Goal: Obtain resource: Download file/media

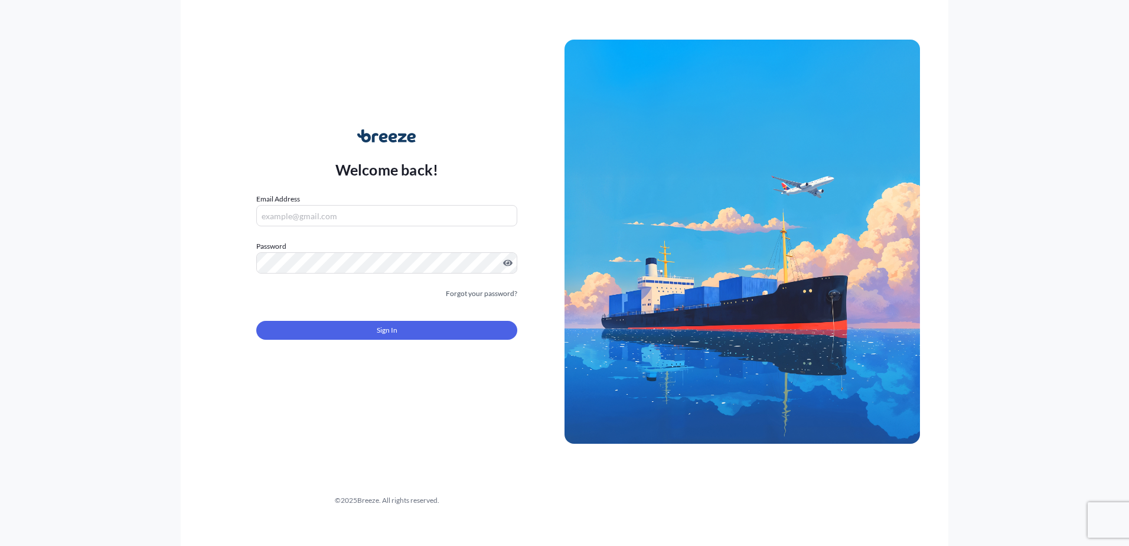
type input "[EMAIL_ADDRESS][DOMAIN_NAME]"
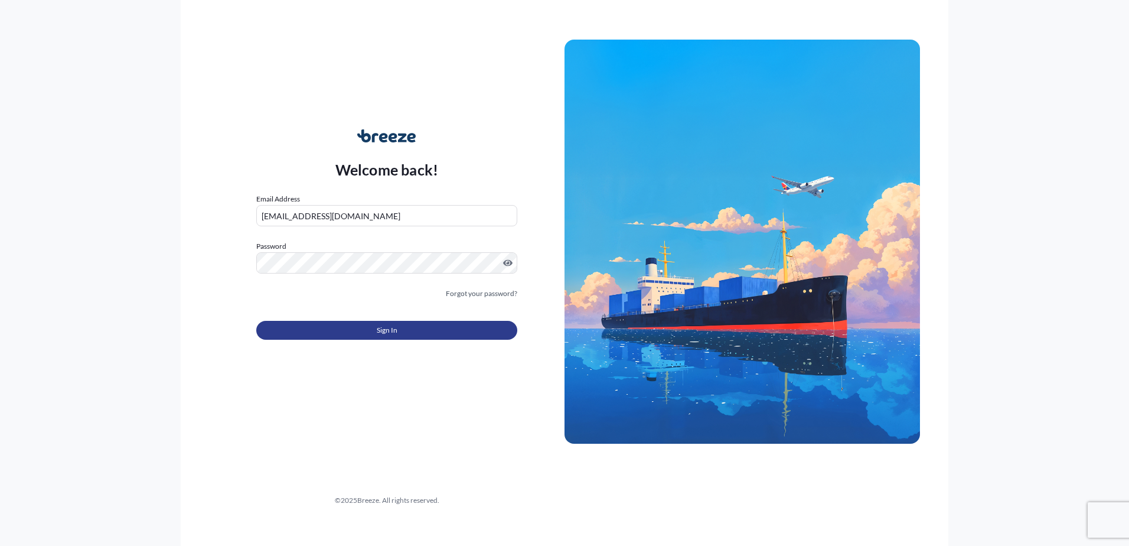
click at [365, 334] on button "Sign In" at bounding box center [386, 330] width 261 height 19
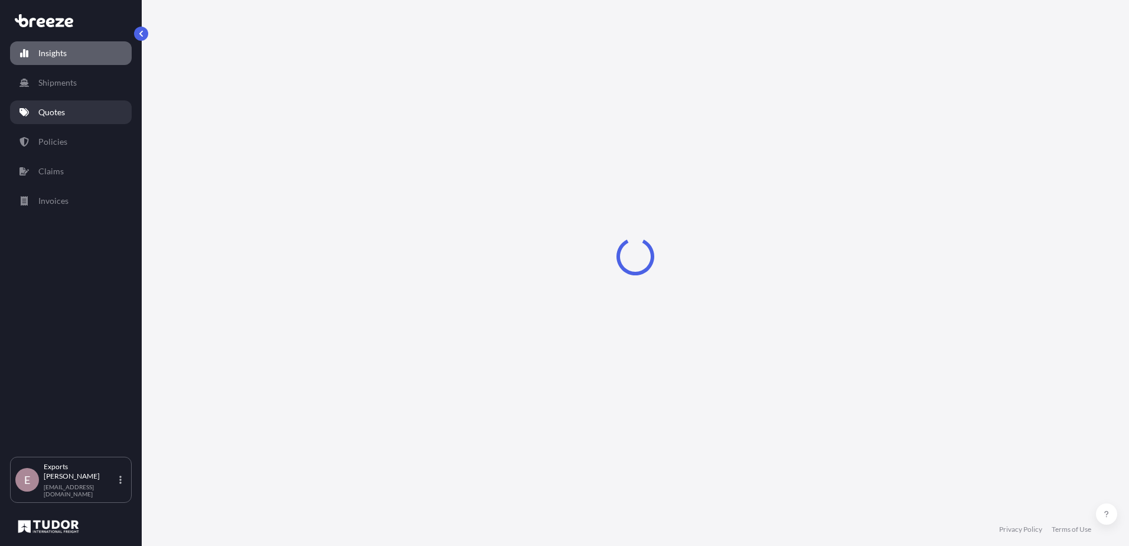
click at [92, 108] on link "Quotes" at bounding box center [71, 112] width 122 height 24
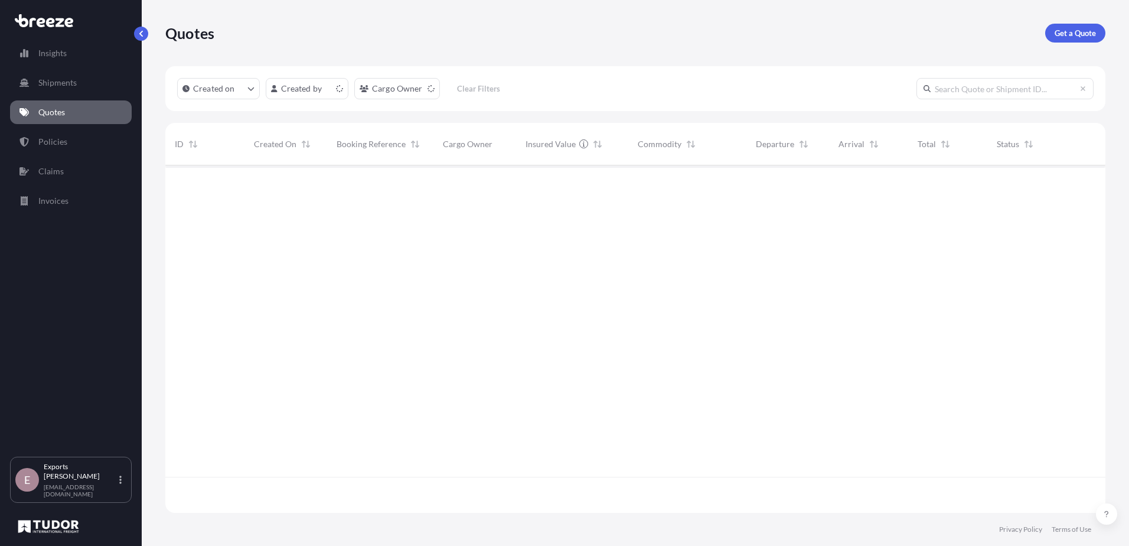
scroll to position [345, 931]
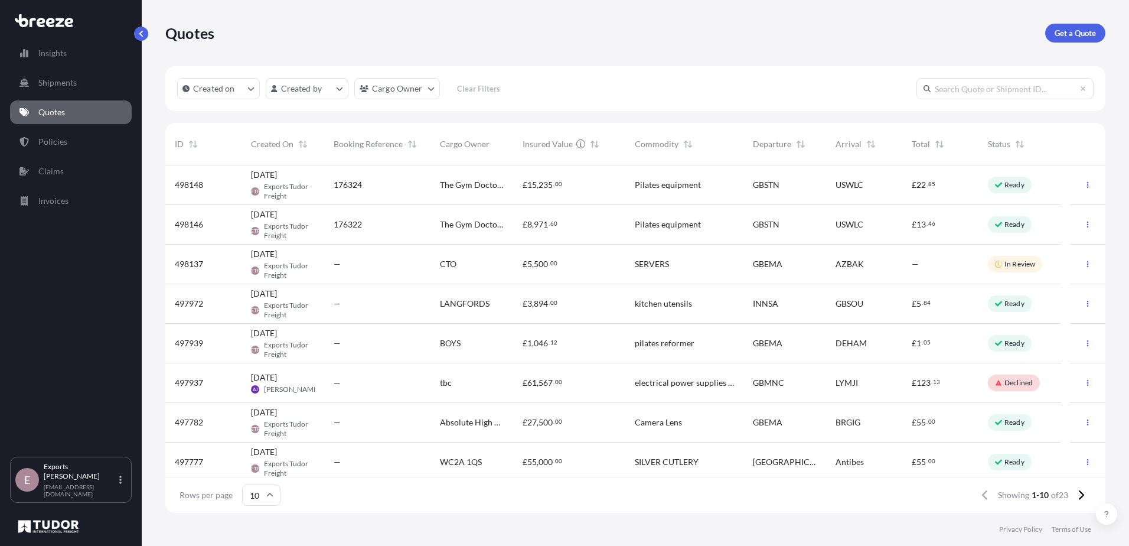
click at [517, 226] on div "£ 8 , 971 . 60" at bounding box center [569, 225] width 112 height 40
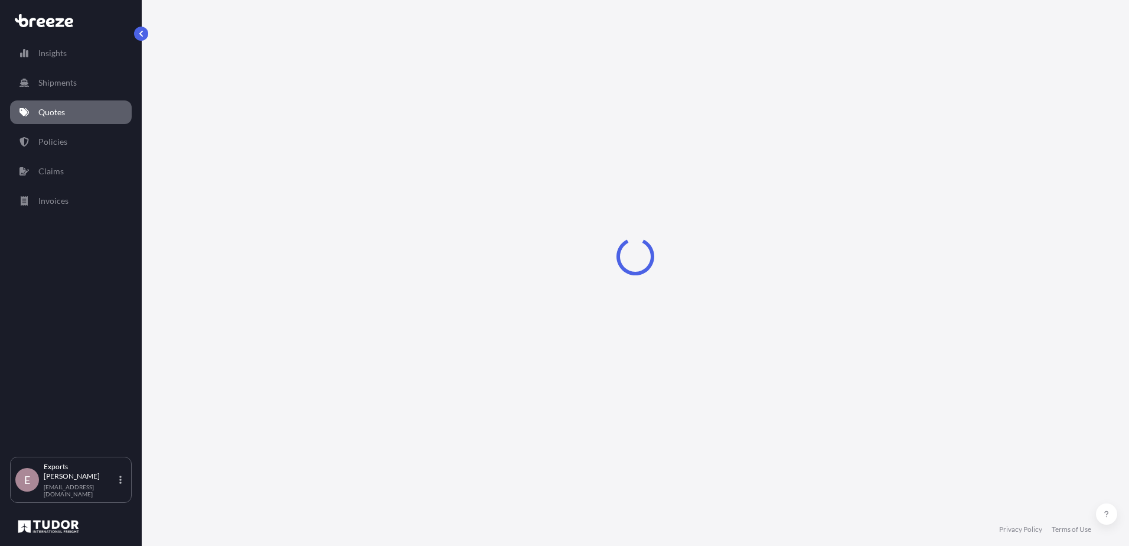
select select "Road"
select select "Air"
select select "Road"
select select "1"
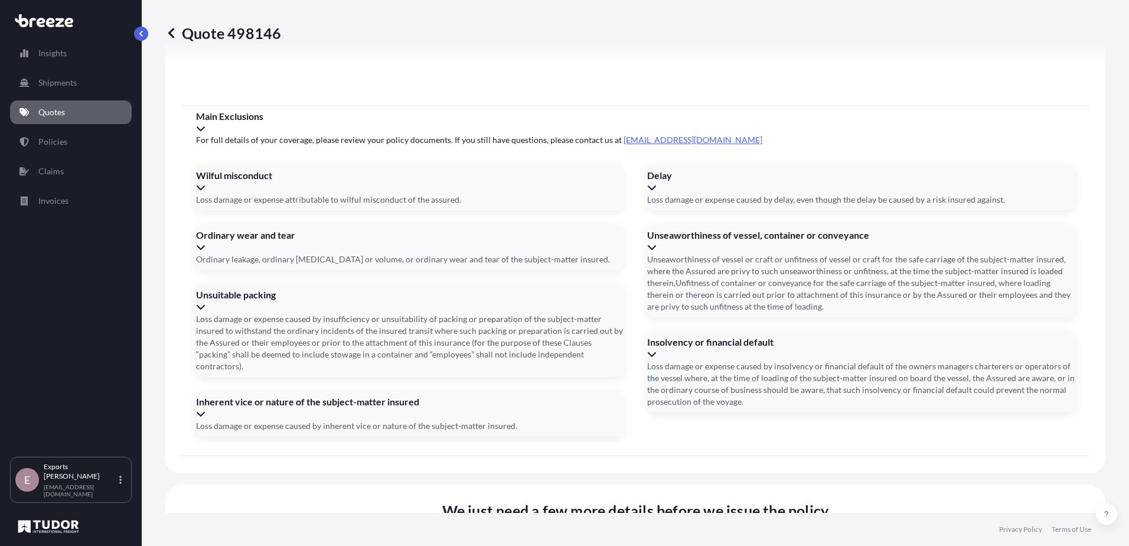
scroll to position [1551, 0]
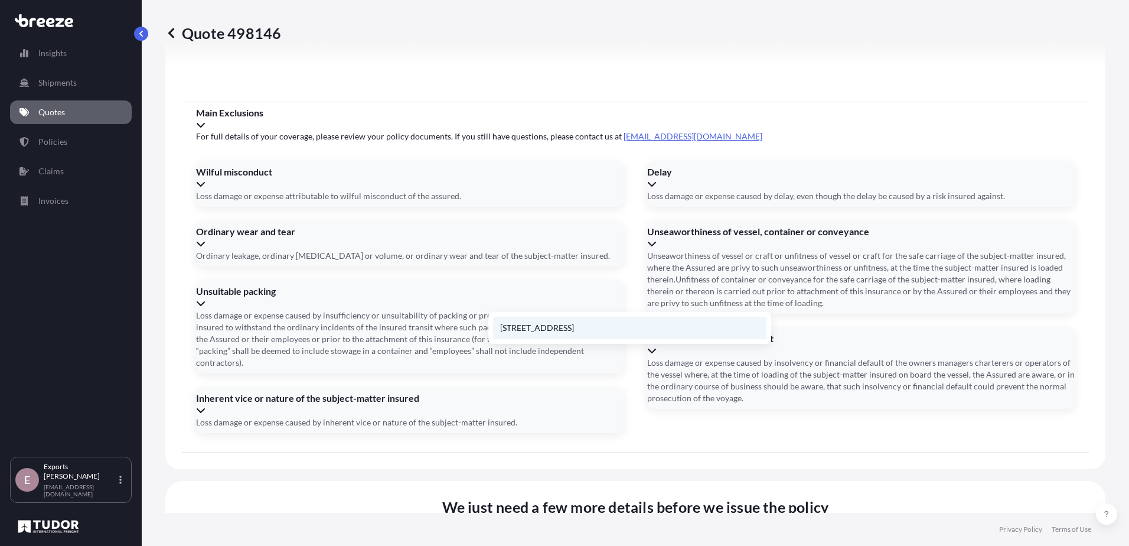
click at [571, 322] on li "[STREET_ADDRESS]" at bounding box center [629, 327] width 273 height 22
type input "[STREET_ADDRESS]"
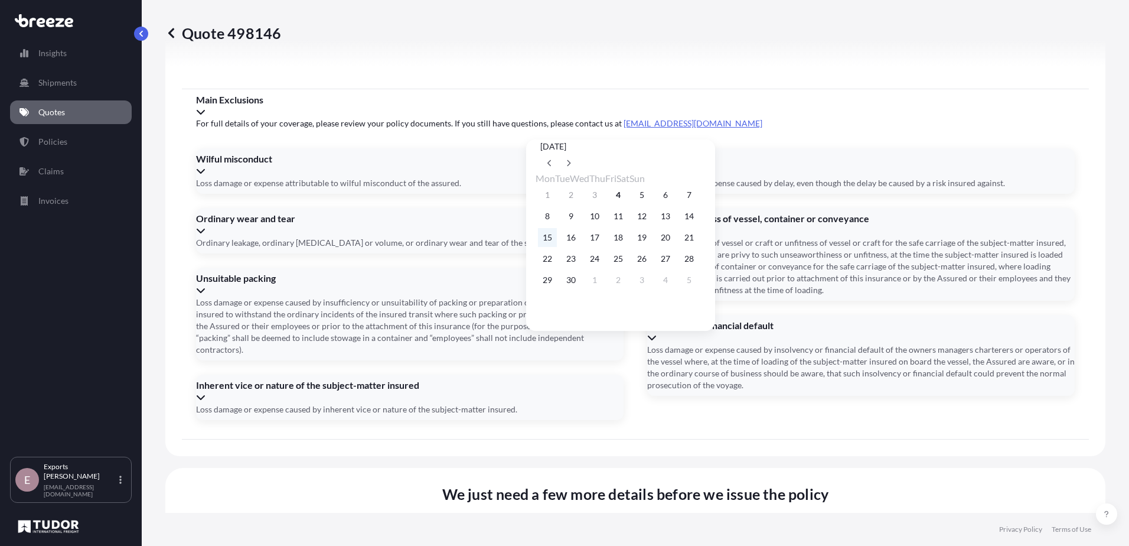
click at [550, 241] on button "15" at bounding box center [547, 237] width 19 height 19
type input "[DATE]"
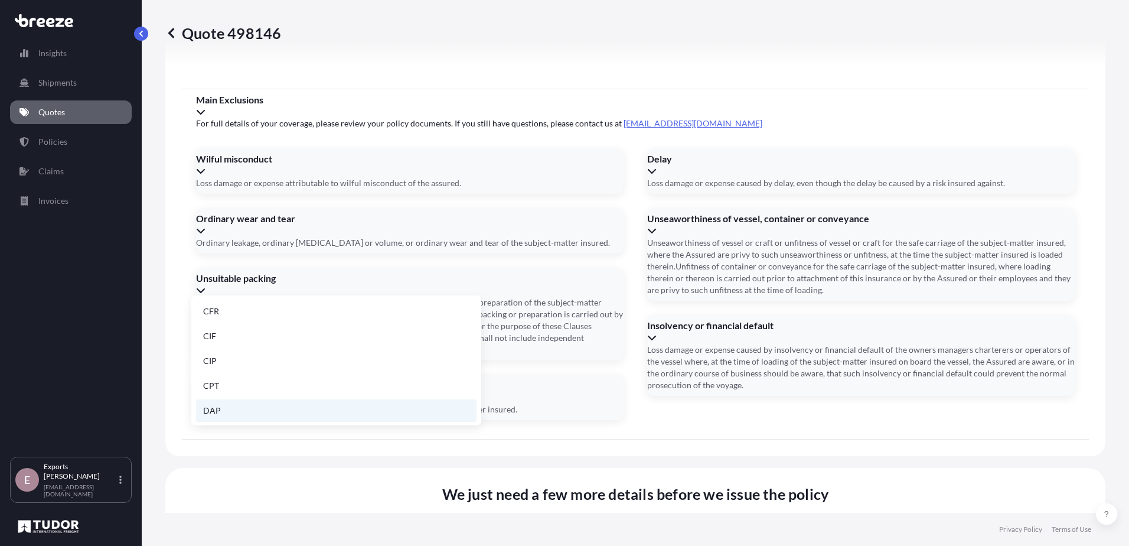
click at [255, 409] on li "DAP" at bounding box center [336, 410] width 280 height 22
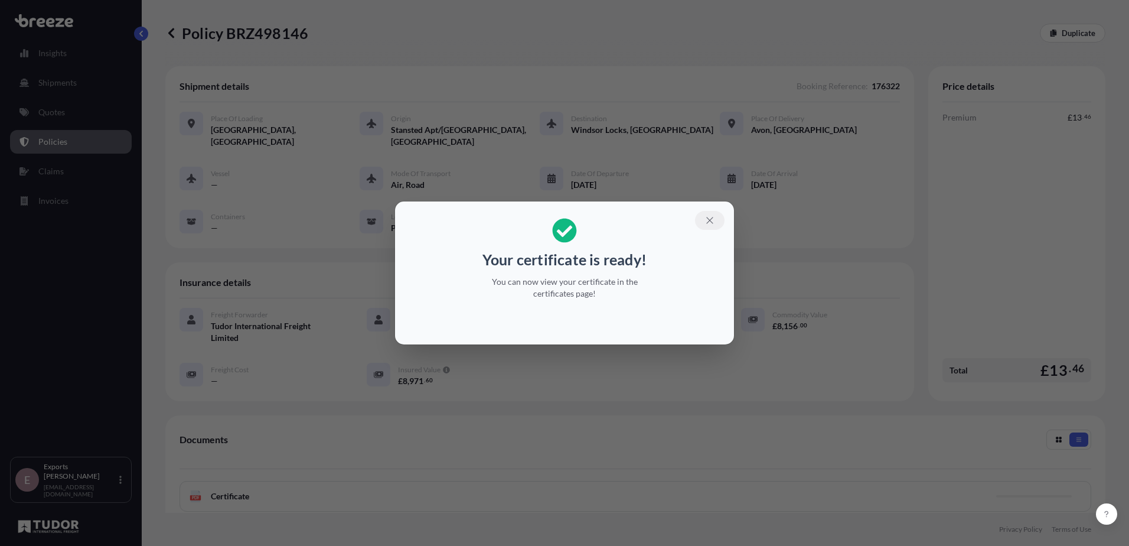
click at [707, 220] on icon "button" at bounding box center [709, 220] width 11 height 11
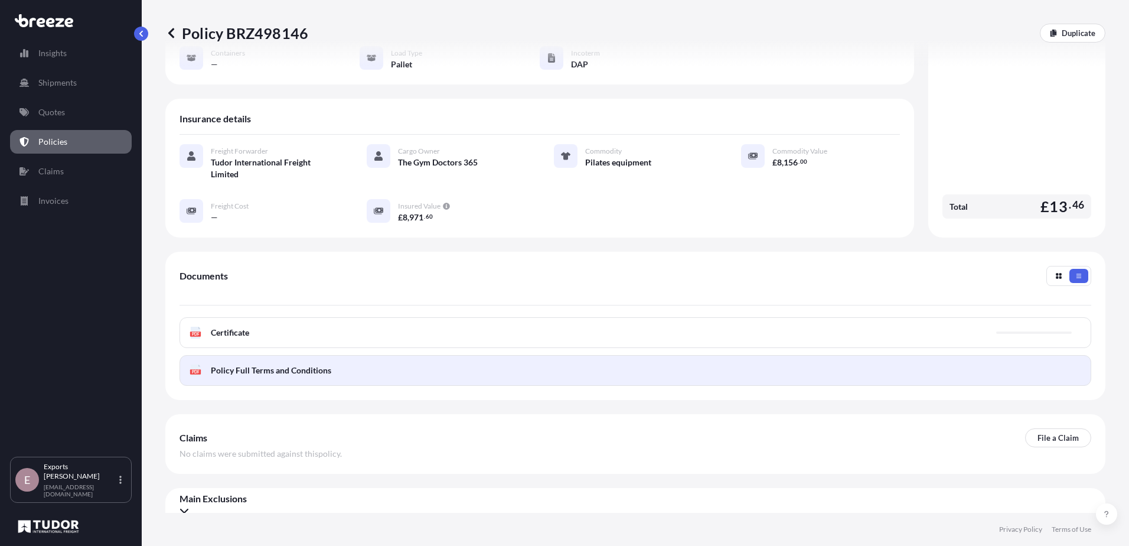
scroll to position [165, 0]
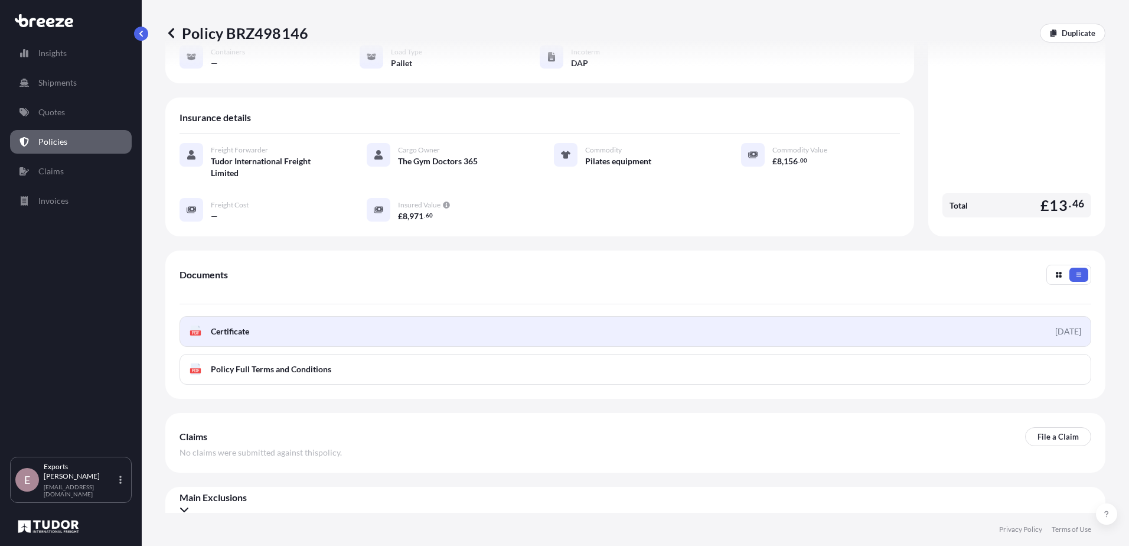
click at [960, 328] on link "PDF Certificate [DATE]" at bounding box center [635, 331] width 912 height 31
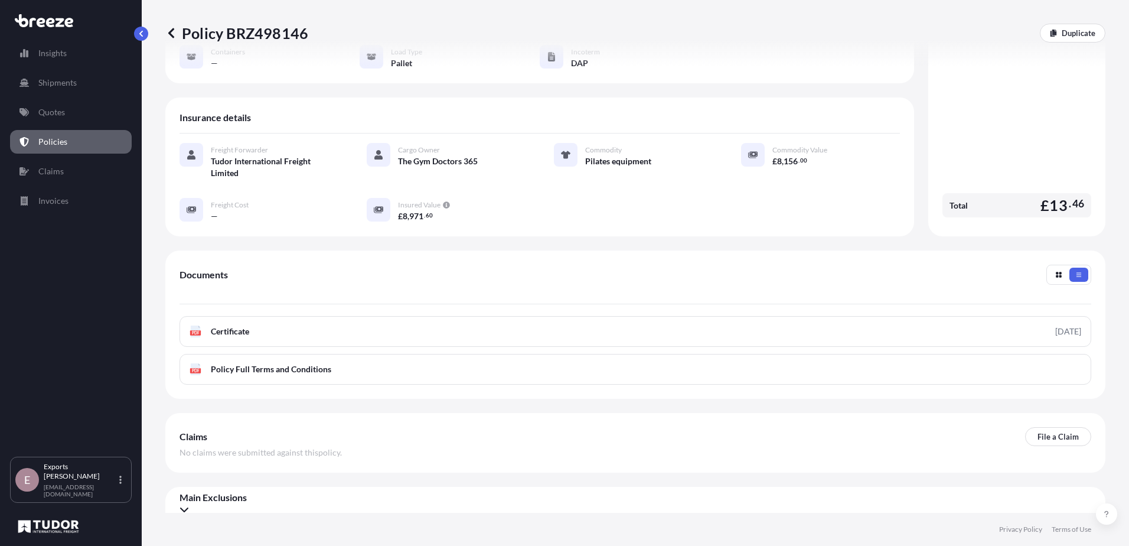
click at [76, 140] on link "Policies" at bounding box center [71, 142] width 122 height 24
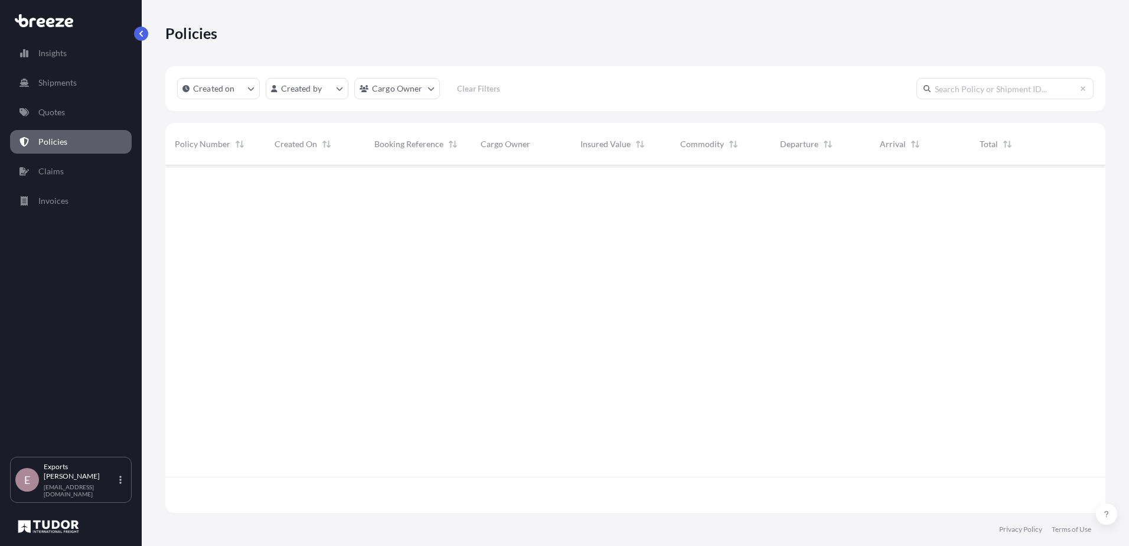
scroll to position [345, 931]
click at [61, 111] on p "Quotes" at bounding box center [51, 112] width 27 height 12
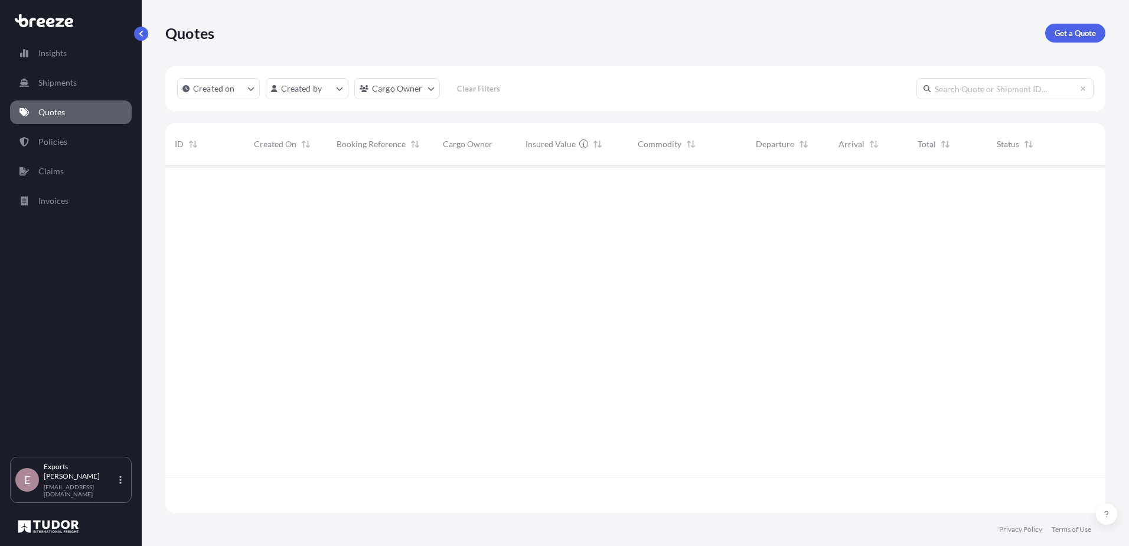
scroll to position [345, 931]
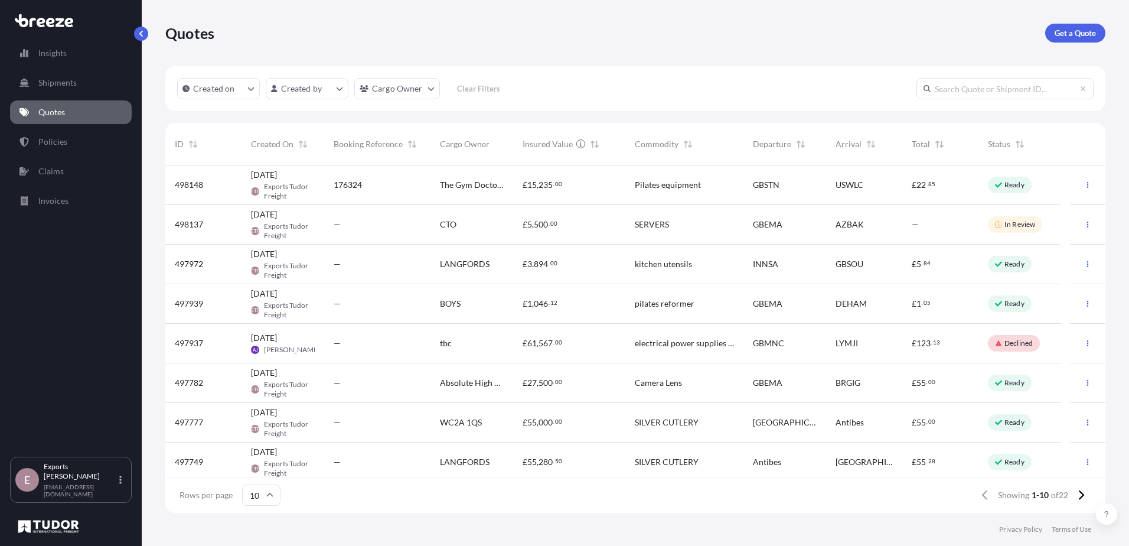
click at [745, 188] on div "GBSTN" at bounding box center [784, 185] width 83 height 40
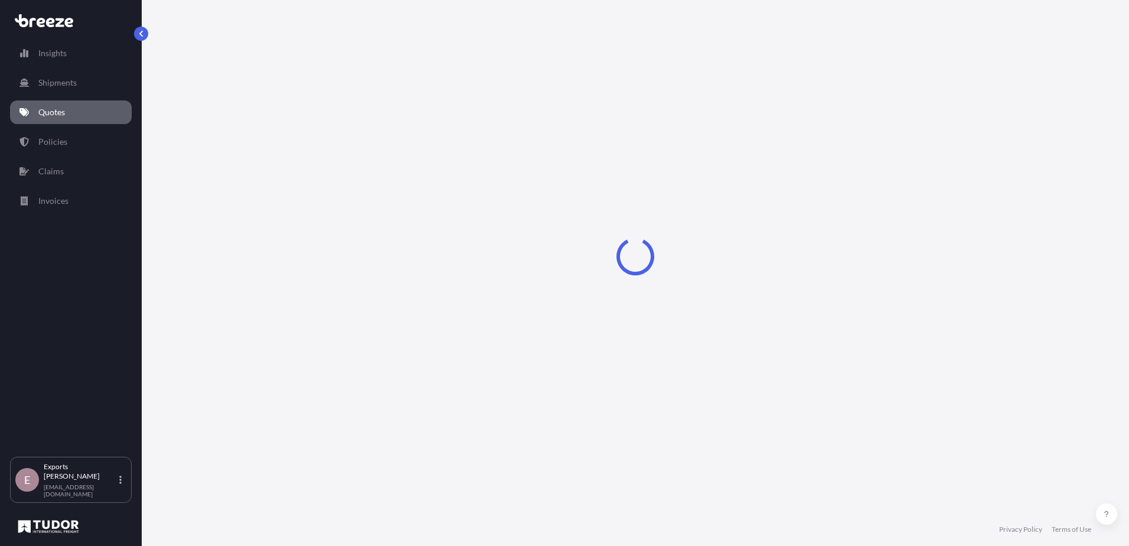
select select "Road"
select select "Air"
select select "Road"
select select "1"
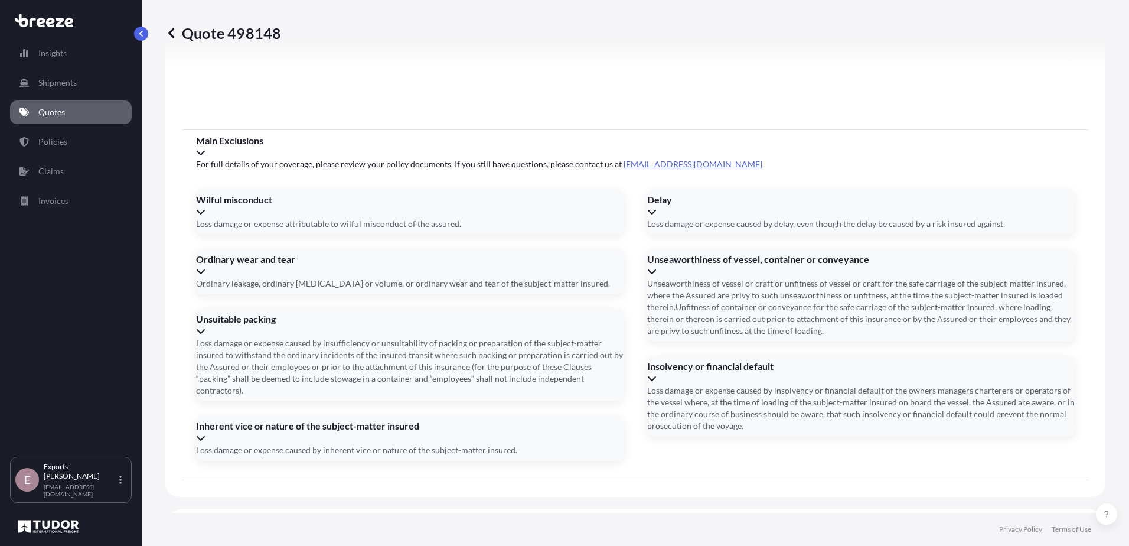
scroll to position [1551, 0]
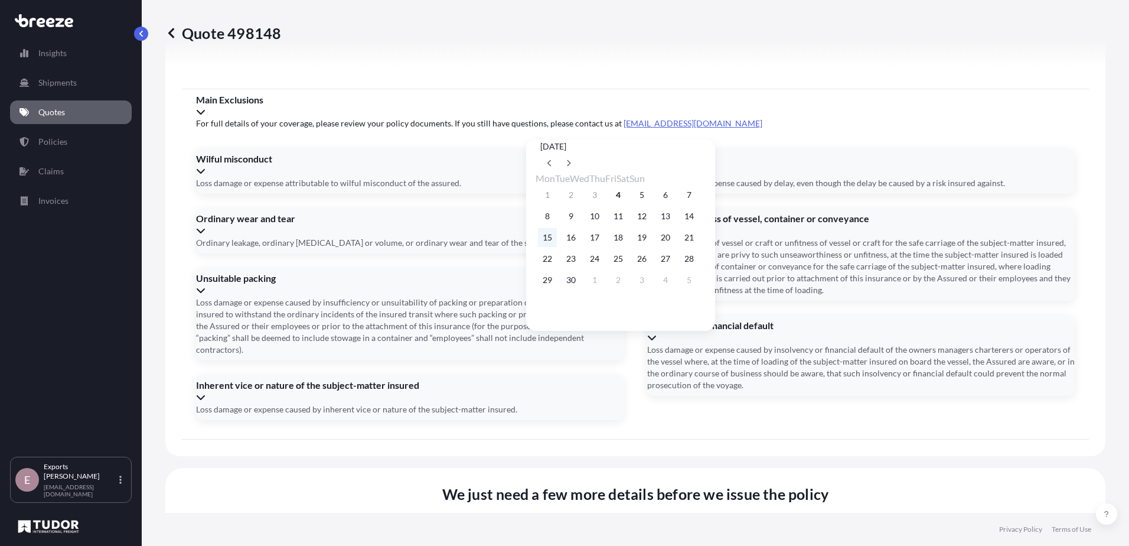
click at [547, 240] on button "15" at bounding box center [547, 237] width 19 height 19
type input "[DATE]"
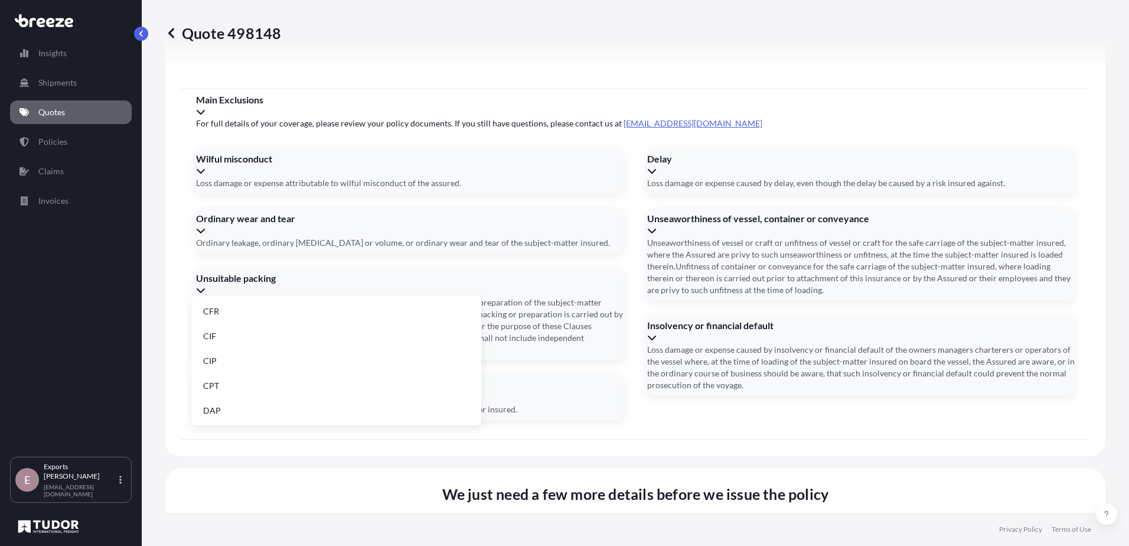
click at [347, 414] on li "DAP" at bounding box center [336, 410] width 280 height 22
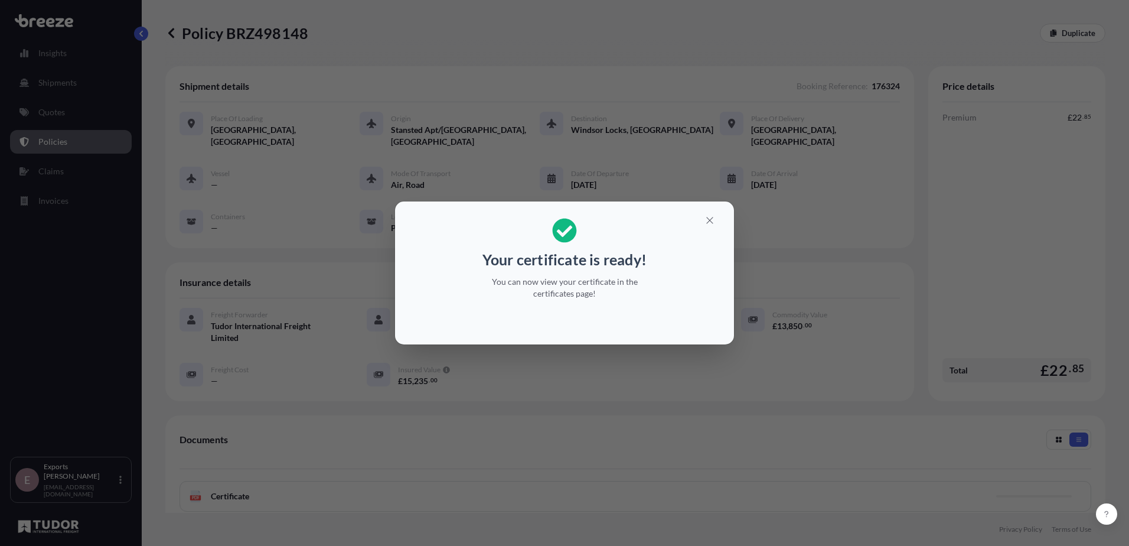
click at [674, 418] on div "Your certificate is ready! You can now view your certificate in the certificate…" at bounding box center [564, 273] width 1129 height 546
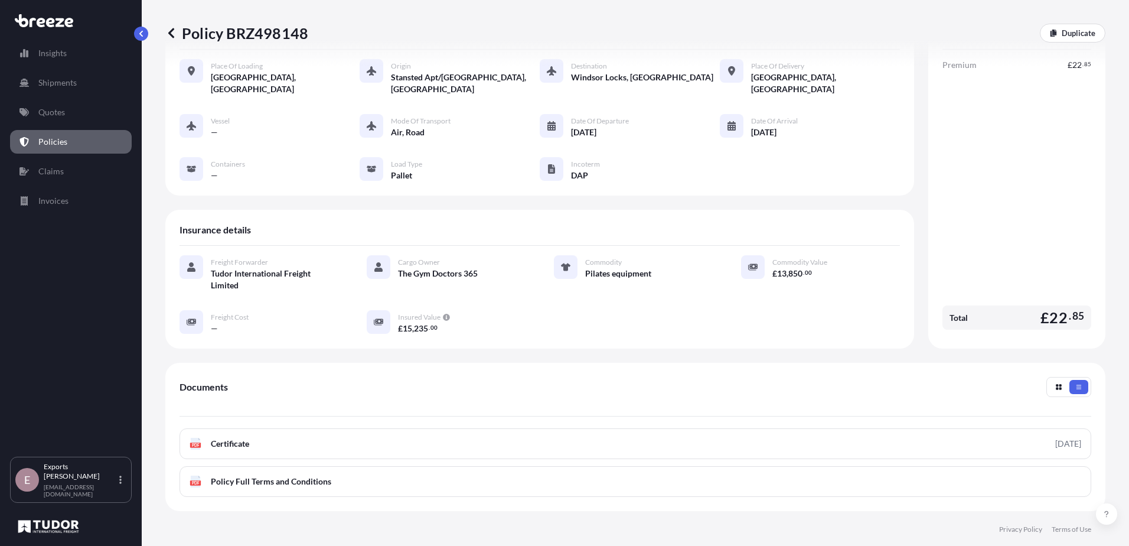
scroll to position [118, 0]
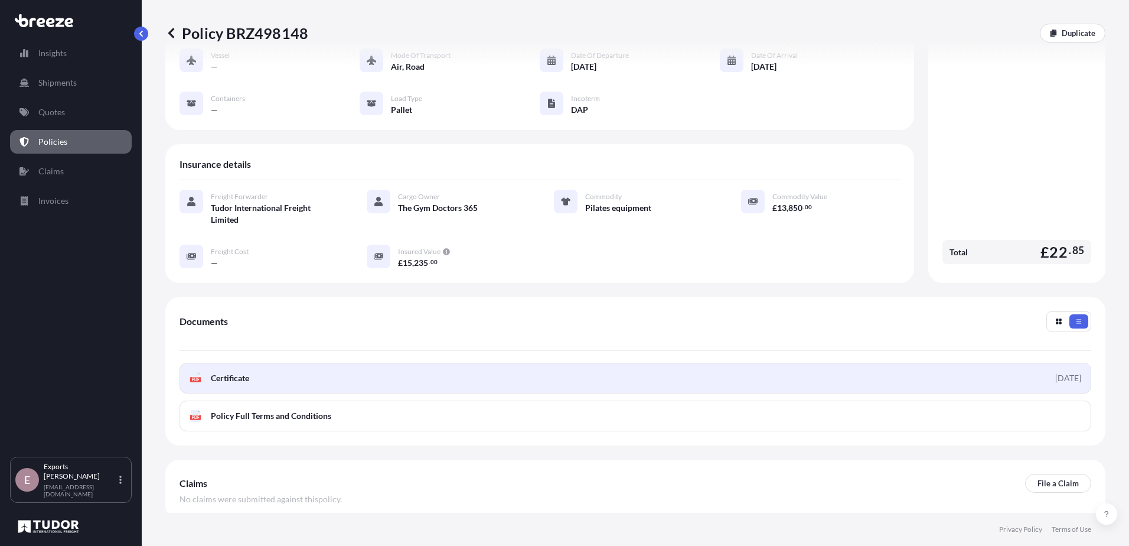
click at [697, 367] on link "PDF Certificate [DATE]" at bounding box center [635, 378] width 912 height 31
